Goal: Check status: Check status

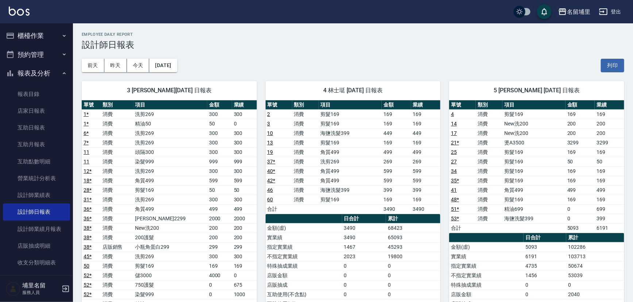
scroll to position [26, 0]
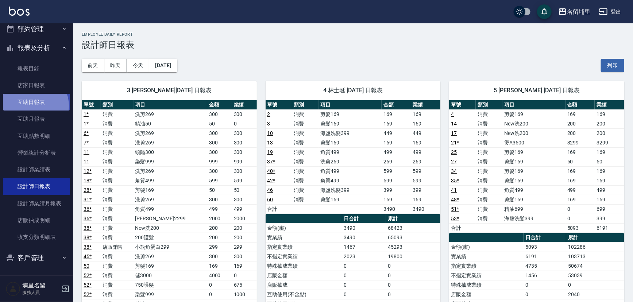
click at [34, 105] on link "互助日報表" at bounding box center [36, 102] width 67 height 17
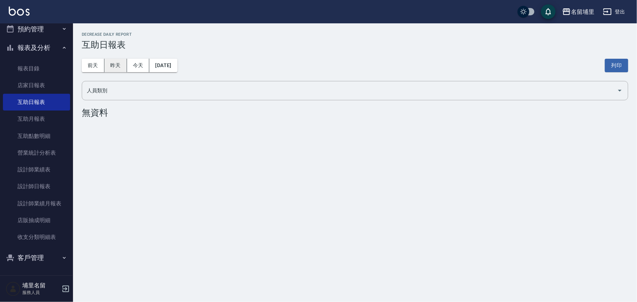
click at [115, 67] on button "昨天" at bounding box center [115, 65] width 23 height 13
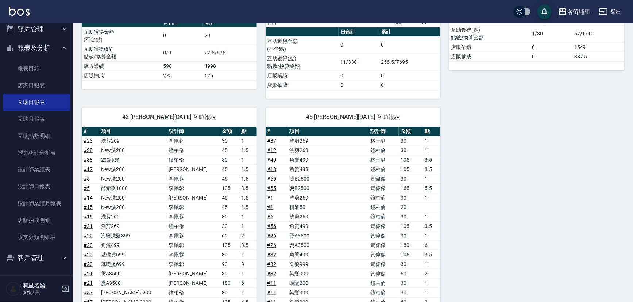
scroll to position [145, 0]
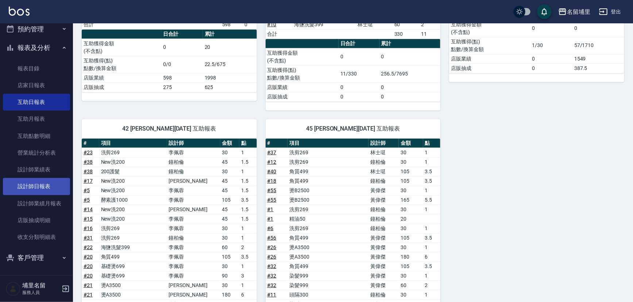
click at [51, 191] on link "設計師日報表" at bounding box center [36, 186] width 67 height 17
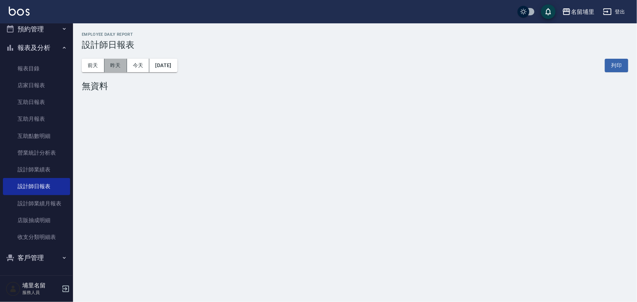
click at [109, 68] on button "昨天" at bounding box center [115, 65] width 23 height 13
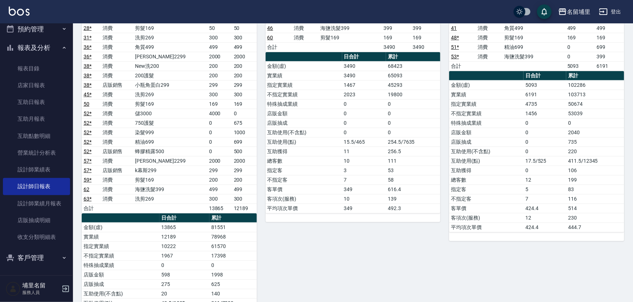
scroll to position [166, 0]
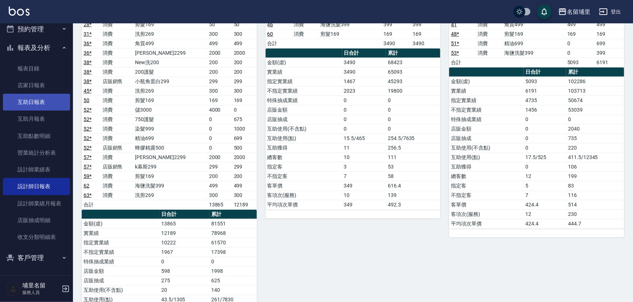
click at [39, 94] on link "互助日報表" at bounding box center [36, 102] width 67 height 17
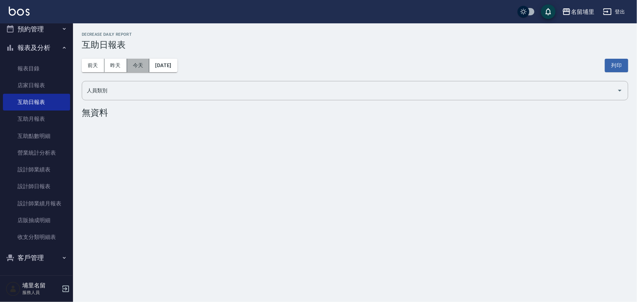
click at [129, 66] on button "今天" at bounding box center [138, 65] width 23 height 13
click at [124, 65] on button "昨天" at bounding box center [115, 65] width 23 height 13
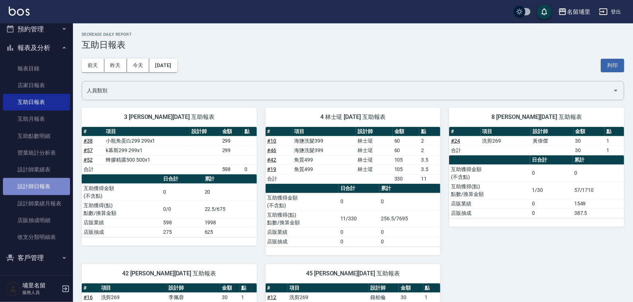
click at [46, 182] on link "設計師日報表" at bounding box center [36, 186] width 67 height 17
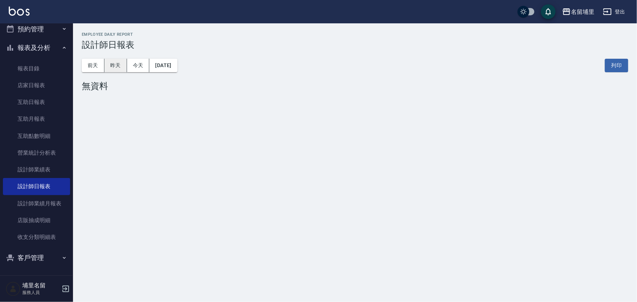
click at [113, 70] on button "昨天" at bounding box center [115, 65] width 23 height 13
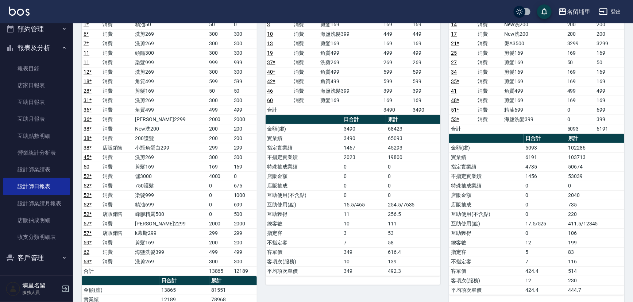
scroll to position [132, 0]
